Goal: Task Accomplishment & Management: Use online tool/utility

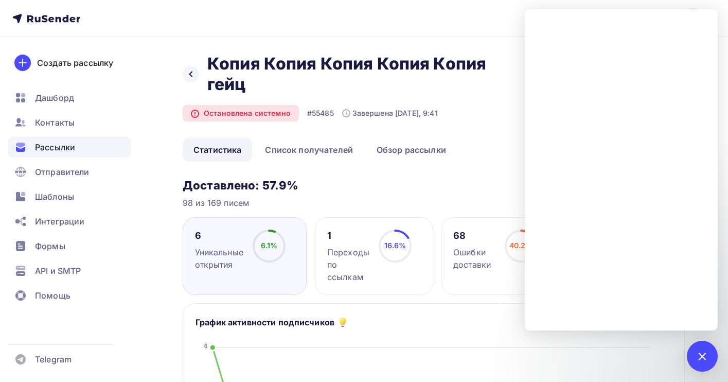
scroll to position [343, 0]
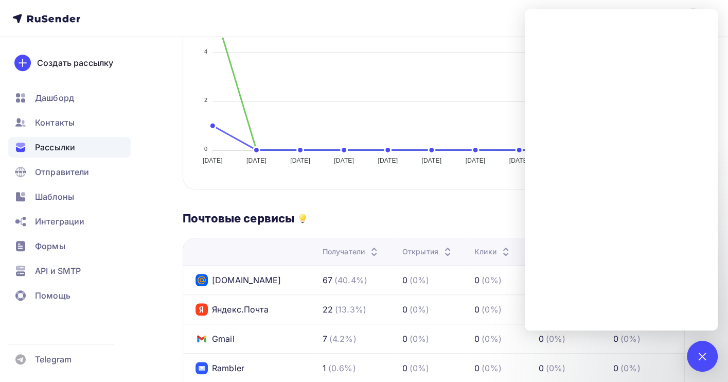
click at [58, 143] on span "Рассылки" at bounding box center [55, 147] width 40 height 12
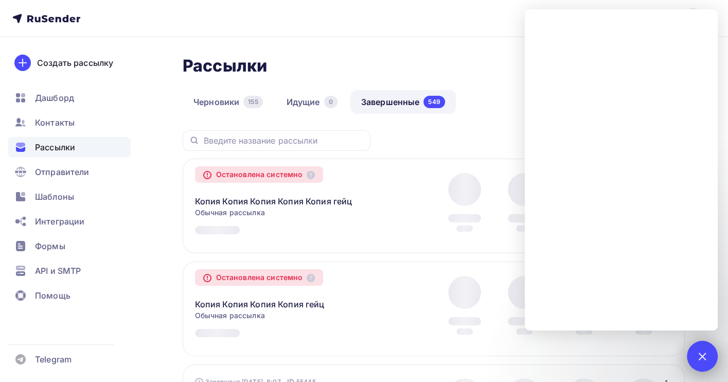
click at [700, 354] on div at bounding box center [702, 356] width 14 height 14
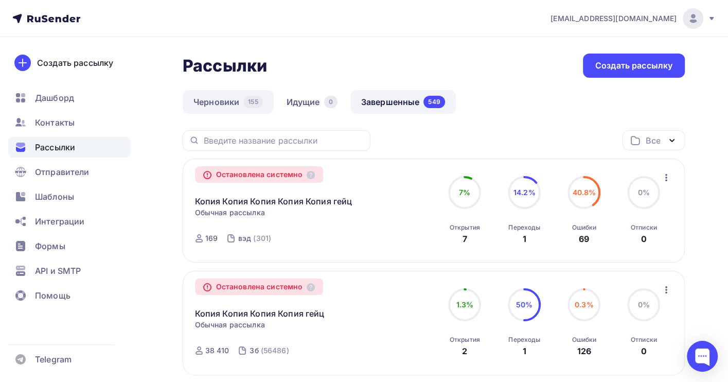
click at [213, 108] on link "Черновики 155" at bounding box center [228, 102] width 91 height 24
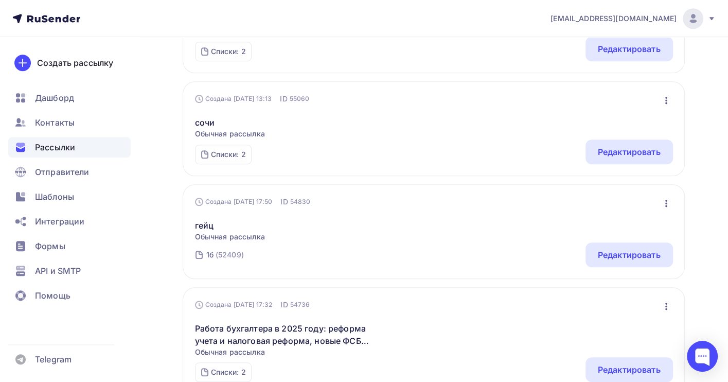
scroll to position [617, 0]
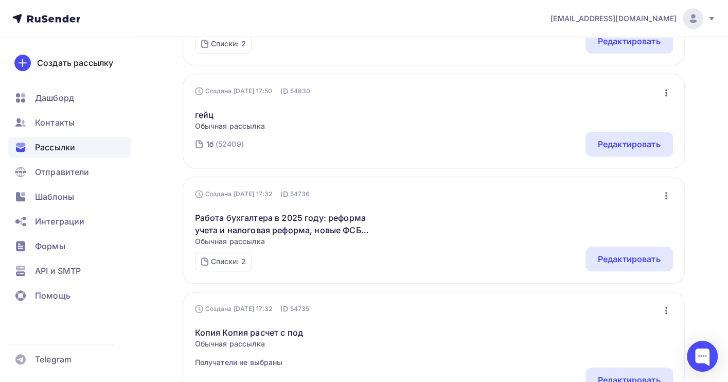
click at [667, 199] on icon "button" at bounding box center [666, 195] width 12 height 12
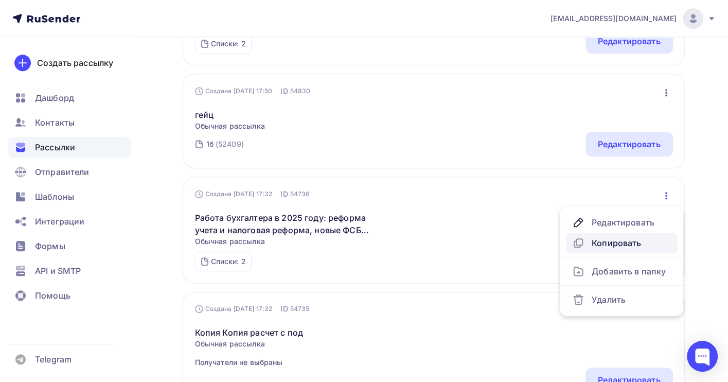
click at [626, 243] on div "Копировать" at bounding box center [621, 243] width 99 height 12
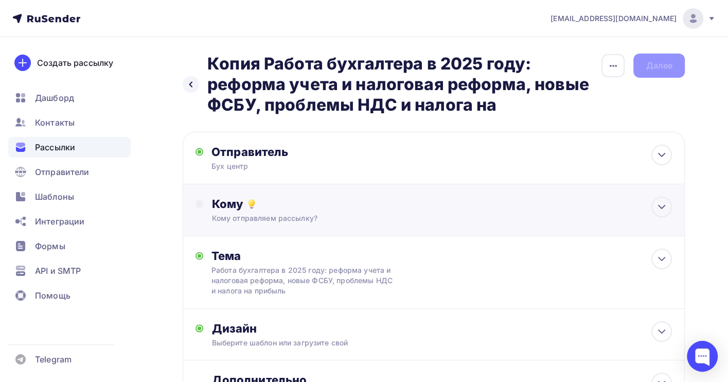
click at [311, 201] on div "Кому" at bounding box center [441, 204] width 460 height 14
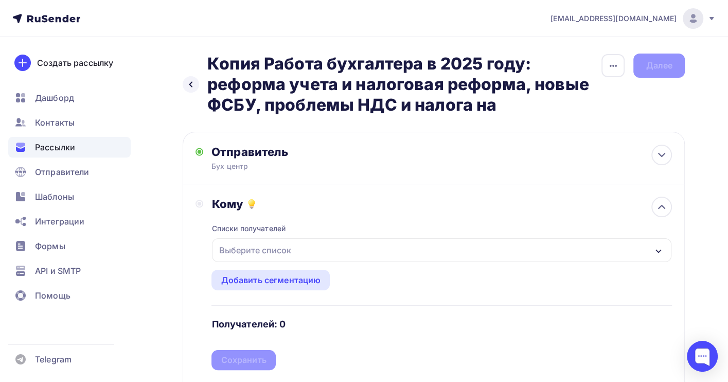
click at [283, 250] on div "Выберите список" at bounding box center [255, 250] width 80 height 19
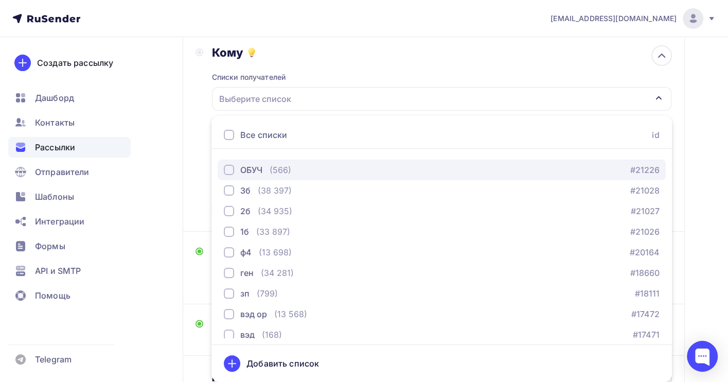
scroll to position [104, 0]
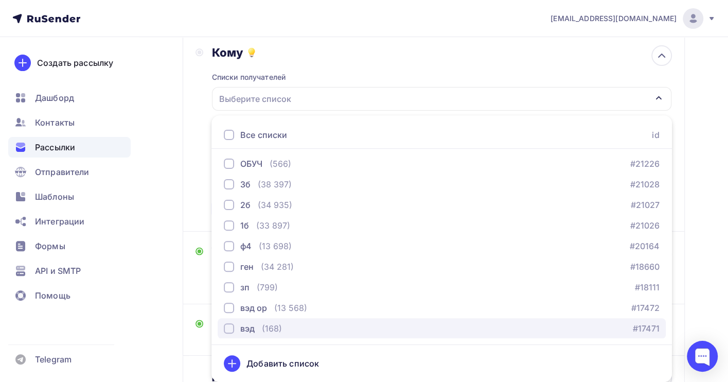
click at [278, 327] on div "(168)" at bounding box center [272, 328] width 20 height 12
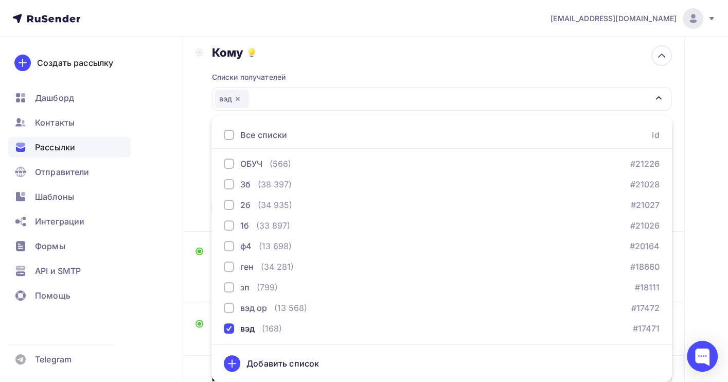
click at [698, 255] on div "Назад Копия Работа бухгалтера в 2025 году: реформа учета и налоговая реформа, н…" at bounding box center [364, 180] width 728 height 588
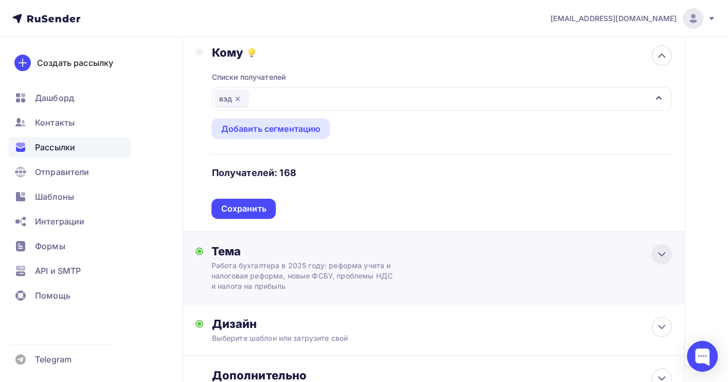
click at [665, 256] on icon at bounding box center [661, 254] width 12 height 12
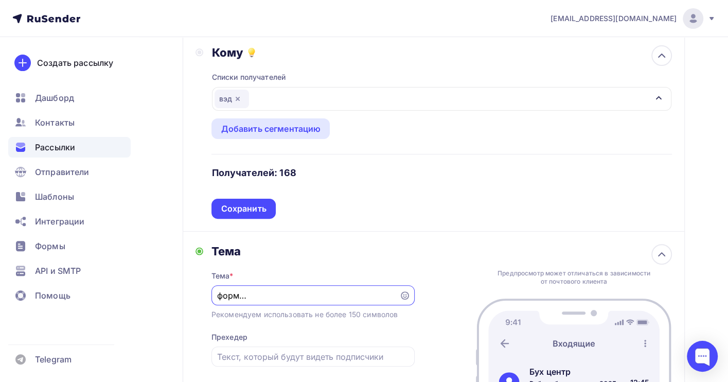
scroll to position [0, 0]
drag, startPoint x: 318, startPoint y: 297, endPoint x: 168, endPoint y: 297, distance: 150.2
click at [168, 297] on div "Назад Копия Работа бухгалтера в 2025 году: реформа учета и налоговая реформа, н…" at bounding box center [364, 236] width 728 height 700
click at [306, 292] on input "Работа бухгалтера в 2025 году: реформа учета и налоговая реформа, новые ФСБУ, п…" at bounding box center [305, 295] width 176 height 12
click at [299, 295] on input "Работа бухгалтера в 2025 году: реформа учета и налоговая реформа, новые ФСБУ, п…" at bounding box center [305, 295] width 176 height 12
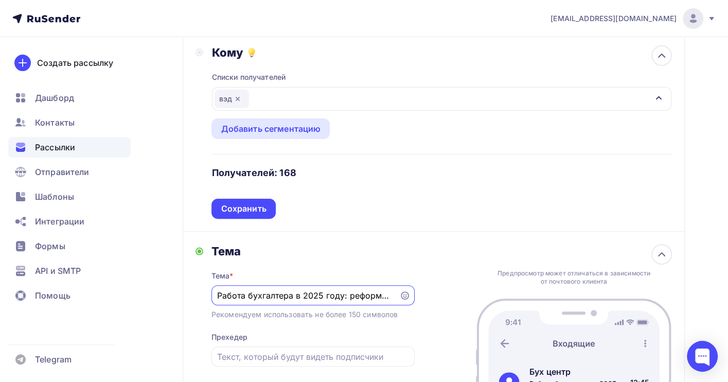
drag, startPoint x: 300, startPoint y: 294, endPoint x: 348, endPoint y: 298, distance: 48.1
click at [348, 298] on input "Работа бухгалтера в 2025 году: реформа учета и налоговая реформа, новые ФСБУ, п…" at bounding box center [305, 295] width 176 height 12
drag, startPoint x: 310, startPoint y: 296, endPoint x: 179, endPoint y: 296, distance: 131.2
click at [179, 296] on div "Назад Копия Работа бухгалтера в 2025 году: реформа учета и налоговая реформа, н…" at bounding box center [364, 236] width 728 height 700
click at [237, 301] on input "Работа бухгалтера : реформа учета и налоговая реформа, новые ФСБУ, проблемы НДС…" at bounding box center [305, 295] width 176 height 12
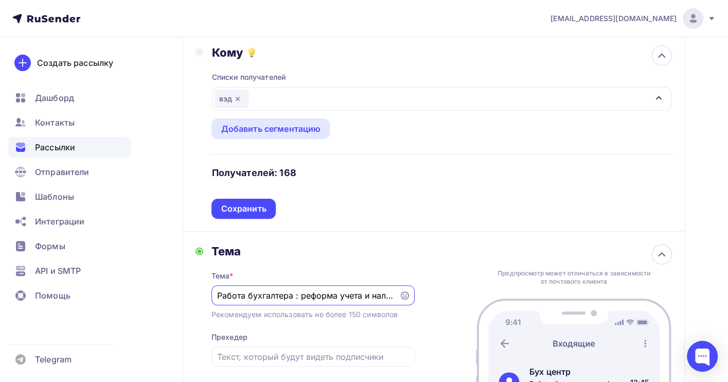
drag, startPoint x: 229, startPoint y: 296, endPoint x: 308, endPoint y: 300, distance: 79.3
click at [308, 300] on input "Работа бухгалтера : реформа учета и налоговая реформа, новые ФСБУ, проблемы НДС…" at bounding box center [305, 295] width 176 height 12
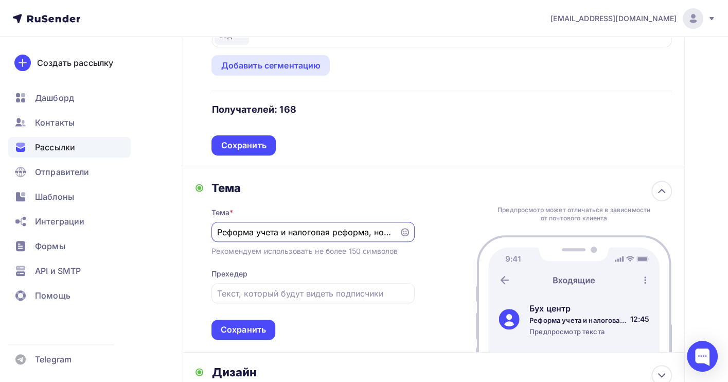
scroll to position [288, 0]
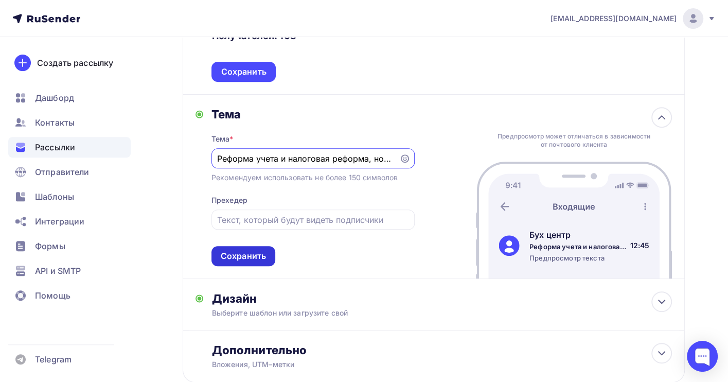
type input "Реформа учета и налоговая реформа, новые ФСБУ, проблемы НДС и налога на прибыль"
click at [247, 263] on div "Сохранить" at bounding box center [243, 256] width 64 height 20
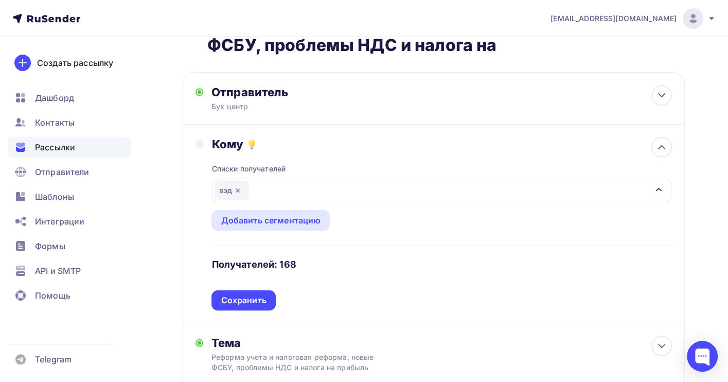
scroll to position [29, 0]
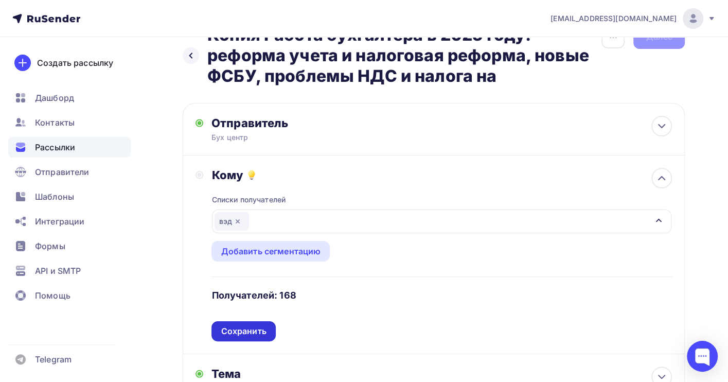
click at [237, 330] on div "Сохранить" at bounding box center [243, 331] width 45 height 12
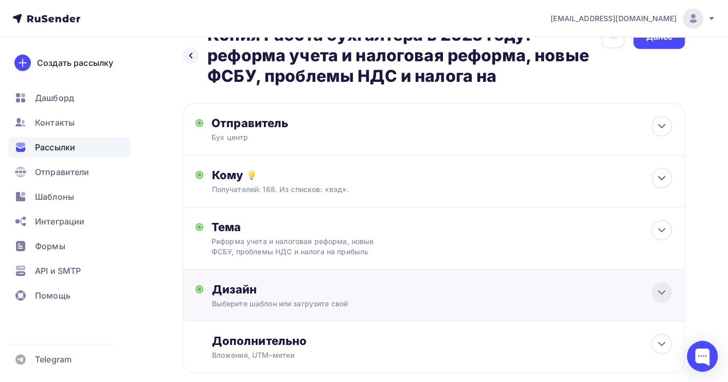
click at [665, 292] on icon at bounding box center [661, 292] width 12 height 12
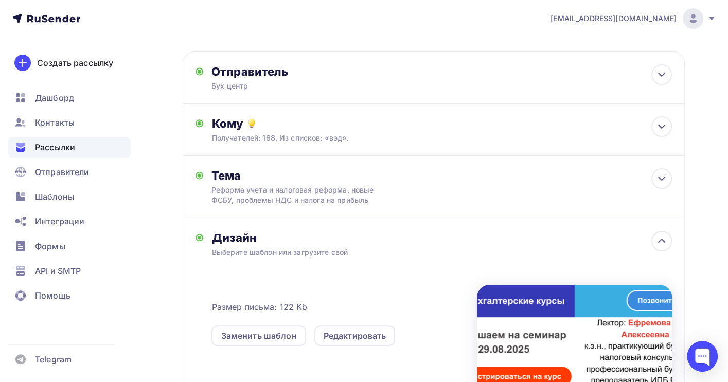
scroll to position [166, 0]
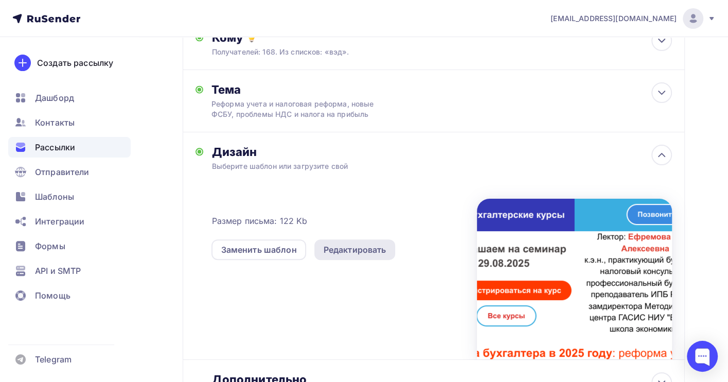
click at [352, 252] on div "Редактировать" at bounding box center [355, 249] width 63 height 12
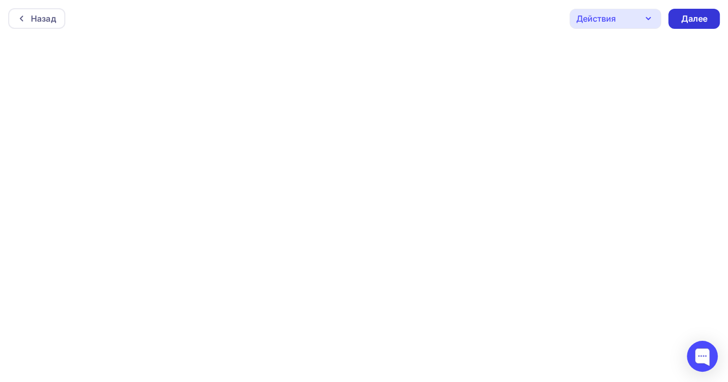
click at [691, 21] on div "Далее" at bounding box center [694, 19] width 27 height 12
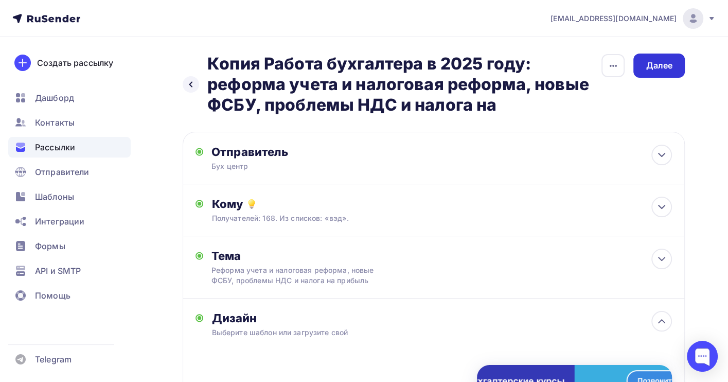
click at [654, 65] on div "Далее" at bounding box center [659, 66] width 27 height 12
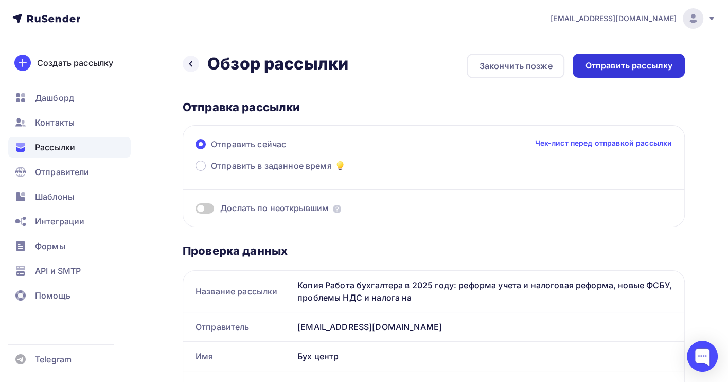
click at [649, 61] on div "Отправить рассылку" at bounding box center [628, 66] width 87 height 12
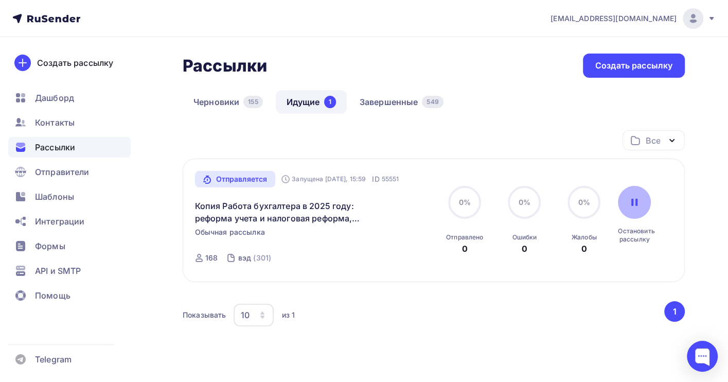
click at [638, 203] on icon at bounding box center [634, 202] width 8 height 8
